Goal: Communication & Community: Answer question/provide support

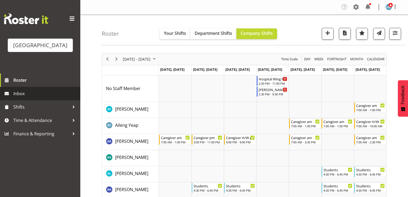
scroll to position [1029, 0]
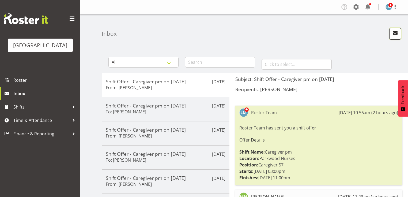
click at [396, 33] on span "button" at bounding box center [395, 32] width 7 height 7
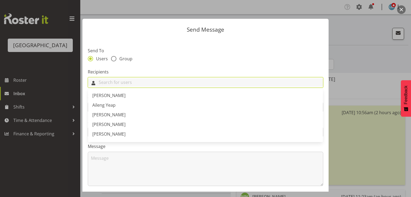
click at [124, 84] on input "text" at bounding box center [205, 82] width 235 height 8
type input "A"
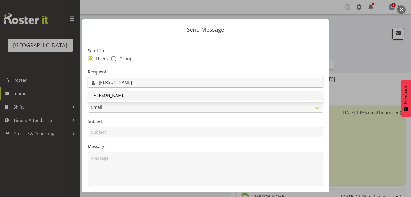
type input "mandy"
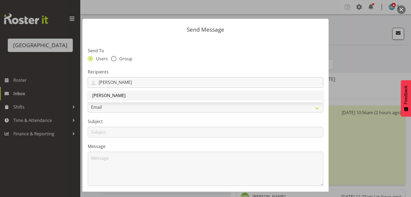
click at [118, 95] on span "[PERSON_NAME]" at bounding box center [108, 95] width 33 height 6
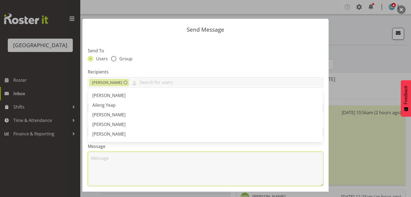
click at [138, 170] on textarea at bounding box center [206, 169] width 236 height 34
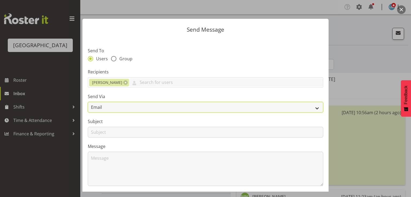
click at [312, 108] on select "Email SMS" at bounding box center [206, 107] width 236 height 11
select select "sms"
click at [88, 102] on select "Email SMS" at bounding box center [206, 107] width 236 height 11
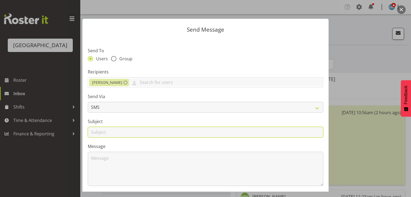
click at [95, 133] on input "text" at bounding box center [206, 132] width 236 height 11
type input "Leave"
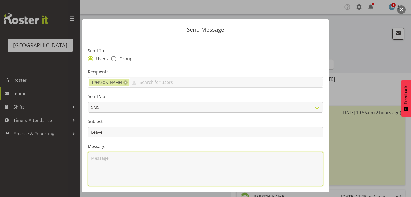
click at [119, 170] on textarea at bounding box center [206, 169] width 236 height 34
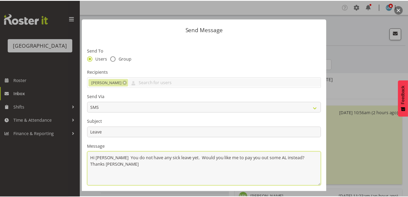
scroll to position [72, 0]
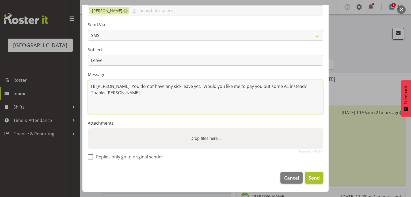
type textarea "Hi Mandy You do not have any sick leave yet. Would you like me to pay you out s…"
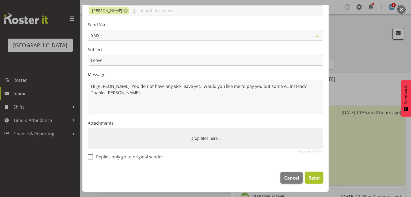
click at [305, 173] on button "Send" at bounding box center [314, 178] width 18 height 12
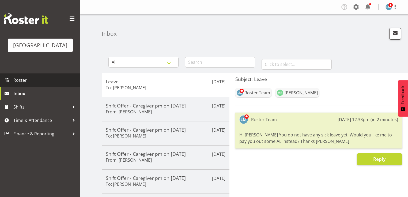
click at [20, 84] on span "Roster" at bounding box center [45, 80] width 64 height 8
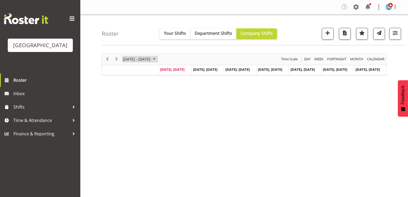
click at [157, 58] on span "August 2025" at bounding box center [154, 59] width 6 height 7
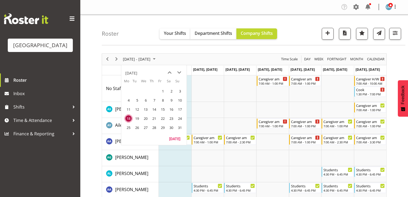
click at [129, 99] on span "4" at bounding box center [128, 100] width 8 height 8
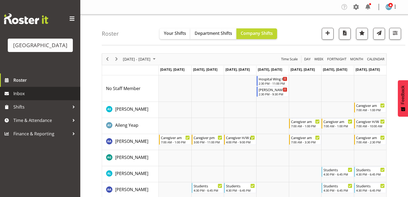
click at [28, 97] on span "Inbox" at bounding box center [45, 93] width 64 height 8
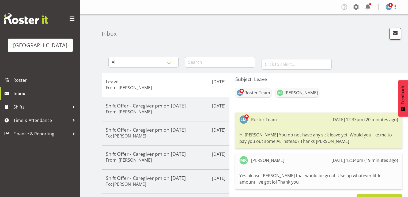
scroll to position [43, 0]
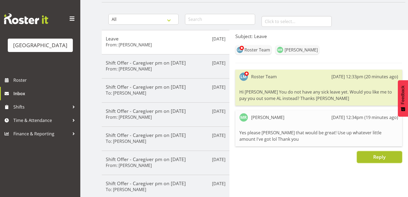
click at [378, 158] on span "Reply" at bounding box center [379, 156] width 12 height 6
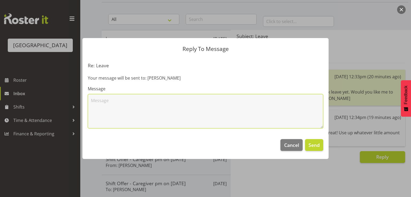
click at [197, 117] on textarea at bounding box center [206, 111] width 236 height 34
type textarea "Okay :)"
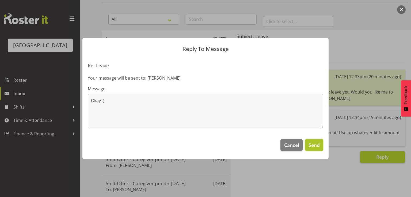
click at [316, 145] on span "Send" at bounding box center [314, 144] width 11 height 7
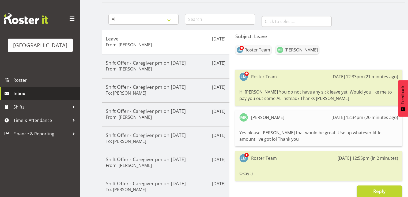
click at [27, 97] on span "Inbox" at bounding box center [45, 93] width 64 height 8
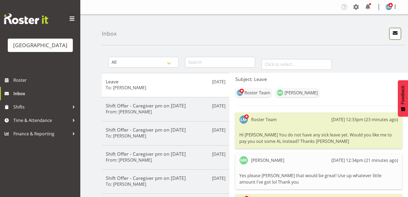
click at [393, 32] on span "button" at bounding box center [395, 32] width 7 height 7
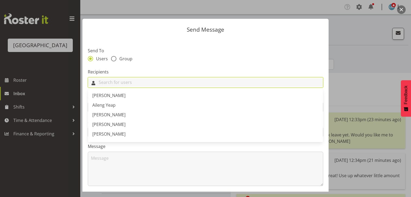
click at [177, 82] on input "text" at bounding box center [205, 82] width 235 height 8
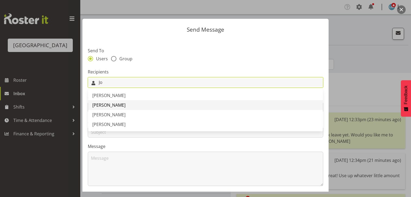
type input "Jo"
click at [114, 103] on span "[PERSON_NAME]" at bounding box center [108, 105] width 33 height 6
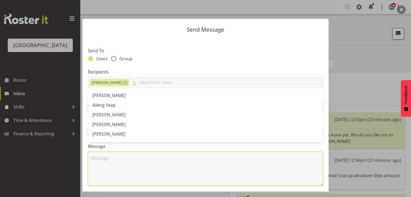
click at [138, 166] on textarea at bounding box center [206, 169] width 236 height 34
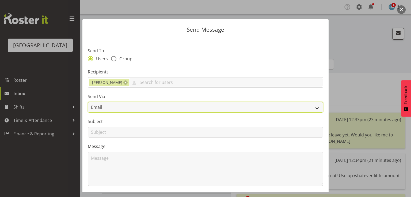
click at [309, 109] on select "Email SMS" at bounding box center [206, 107] width 236 height 11
select select "sms"
click at [88, 102] on select "Email SMS" at bounding box center [206, 107] width 236 height 11
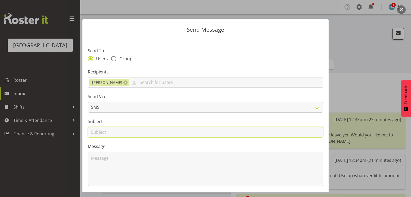
click at [96, 131] on input "text" at bounding box center [206, 132] width 236 height 11
type input "Sick leave"
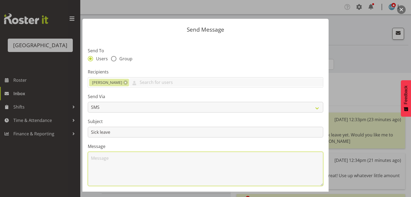
click at [108, 170] on textarea at bounding box center [206, 169] width 236 height 34
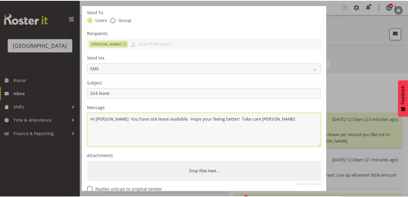
scroll to position [72, 0]
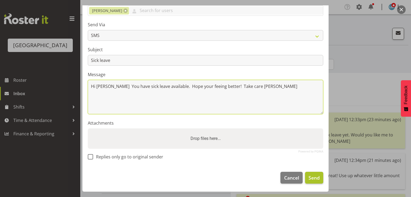
type textarea "Hi [PERSON_NAME] You have sick leave available. Hope your feeing better! Take c…"
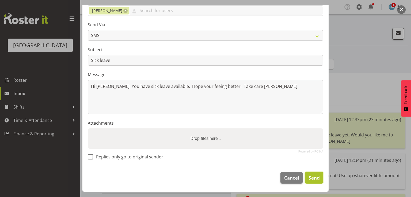
click at [309, 178] on span "Send" at bounding box center [314, 177] width 11 height 7
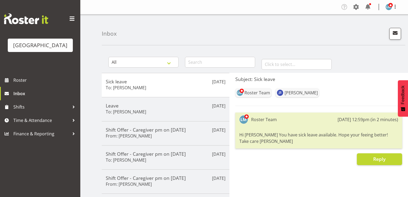
drag, startPoint x: 303, startPoint y: 170, endPoint x: 278, endPoint y: 157, distance: 27.9
click at [278, 157] on div "Reply" at bounding box center [318, 159] width 167 height 12
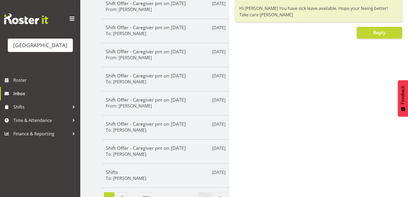
scroll to position [136, 0]
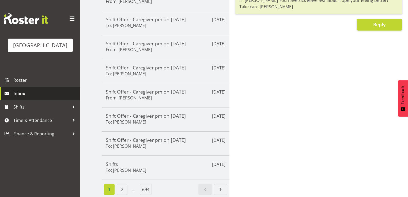
click at [33, 97] on span "Inbox" at bounding box center [45, 93] width 64 height 8
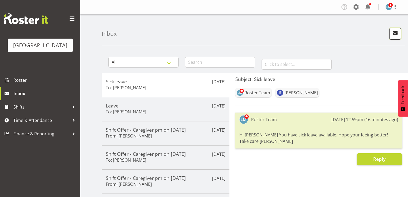
click at [397, 31] on span "button" at bounding box center [395, 32] width 7 height 7
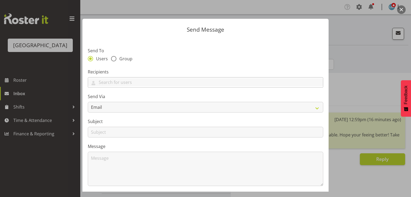
click at [270, 87] on div at bounding box center [205, 82] width 235 height 9
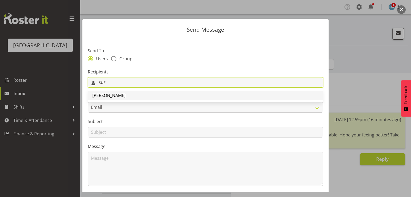
type input "suz"
click at [116, 96] on span "[PERSON_NAME]" at bounding box center [108, 95] width 33 height 6
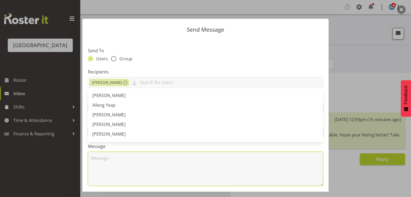
click at [118, 169] on textarea at bounding box center [206, 169] width 236 height 34
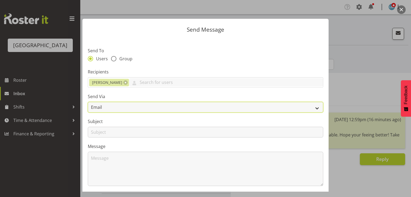
drag, startPoint x: 315, startPoint y: 107, endPoint x: 312, endPoint y: 107, distance: 3.2
click at [315, 107] on select "Email SMS" at bounding box center [206, 107] width 236 height 11
select select "sms"
click at [88, 102] on select "Email SMS" at bounding box center [206, 107] width 236 height 11
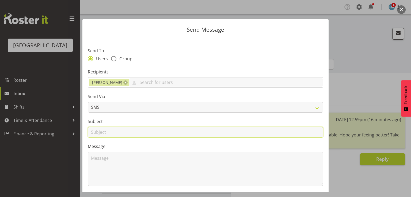
click at [96, 133] on input "text" at bounding box center [206, 132] width 236 height 11
type input "Shifts"
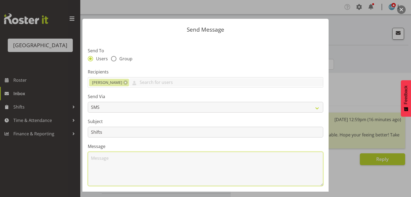
drag, startPoint x: 113, startPoint y: 170, endPoint x: 113, endPoint y: 167, distance: 3.3
click at [113, 169] on textarea at bounding box center [206, 169] width 236 height 34
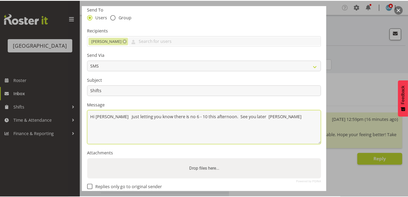
scroll to position [72, 0]
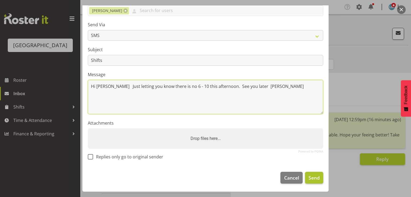
type textarea "Hi [PERSON_NAME] Just letting you know there is no 6 - 10 this afternoon. See y…"
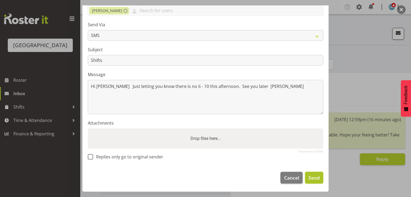
click at [315, 176] on span "Send" at bounding box center [314, 177] width 11 height 7
